Goal: Task Accomplishment & Management: Use online tool/utility

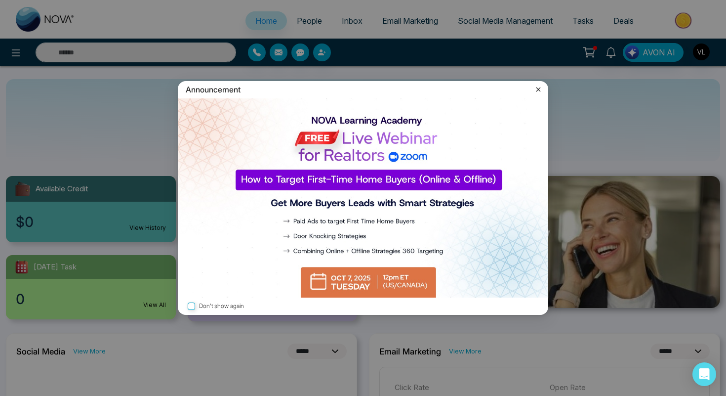
select select "*"
click at [543, 87] on icon at bounding box center [539, 89] width 10 height 10
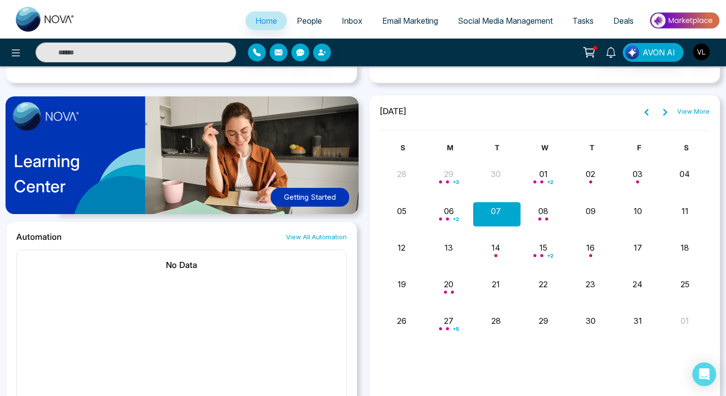
scroll to position [509, 0]
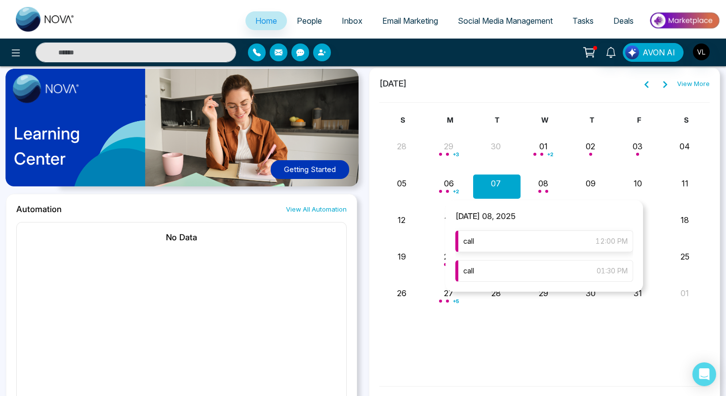
click at [513, 236] on div "call 12:00 PM" at bounding box center [545, 241] width 178 height 22
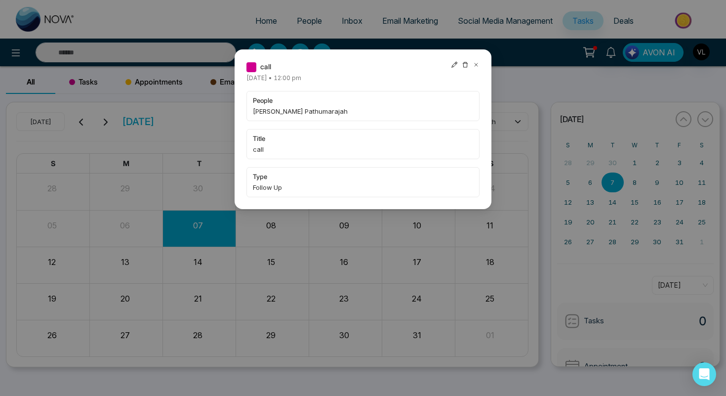
click at [476, 61] on icon at bounding box center [476, 64] width 7 height 7
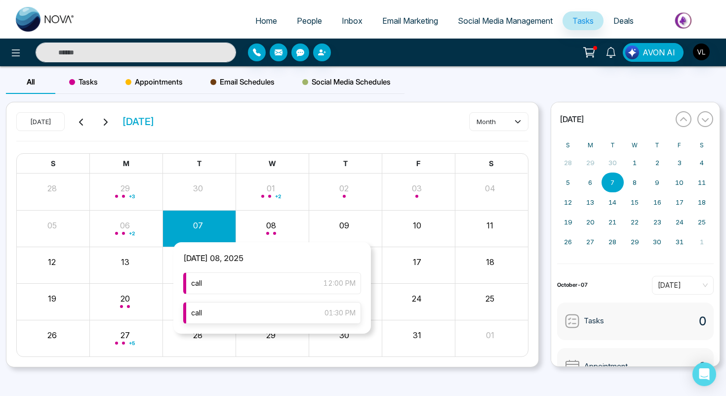
click at [260, 320] on div "call 01:30 PM" at bounding box center [272, 313] width 178 height 22
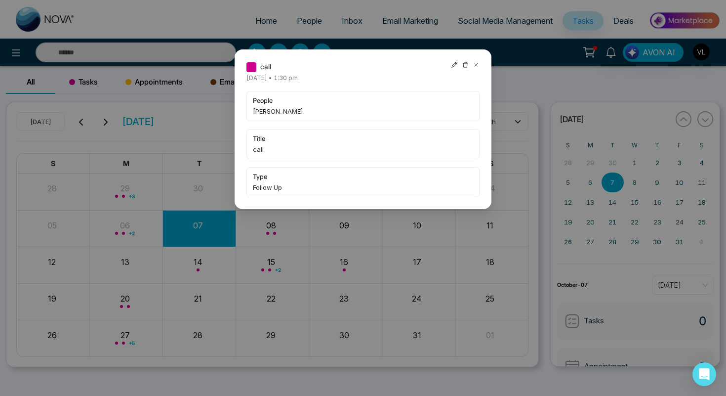
click at [477, 67] on icon at bounding box center [476, 64] width 7 height 7
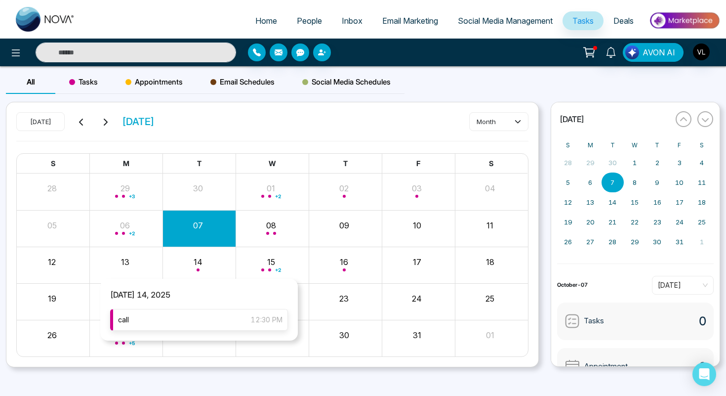
click at [178, 321] on div "call 12:30 PM" at bounding box center [199, 320] width 178 height 22
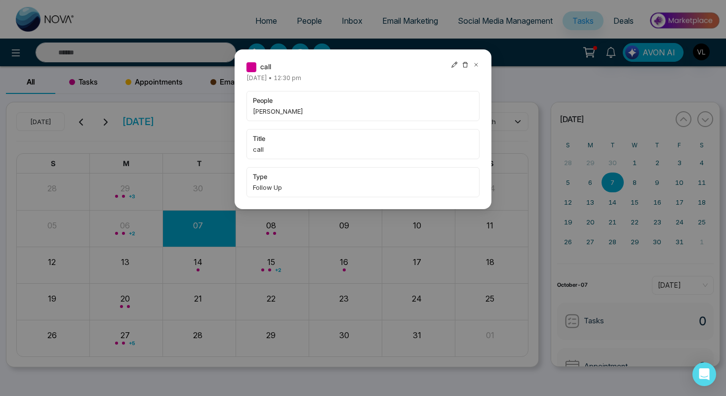
click at [471, 67] on div at bounding box center [465, 66] width 29 height 11
click at [477, 65] on icon at bounding box center [476, 64] width 7 height 7
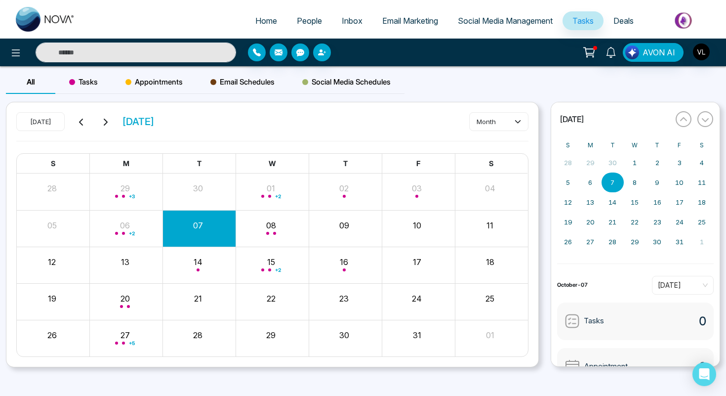
click at [310, 19] on span "People" at bounding box center [309, 21] width 25 height 10
